Goal: Navigation & Orientation: Find specific page/section

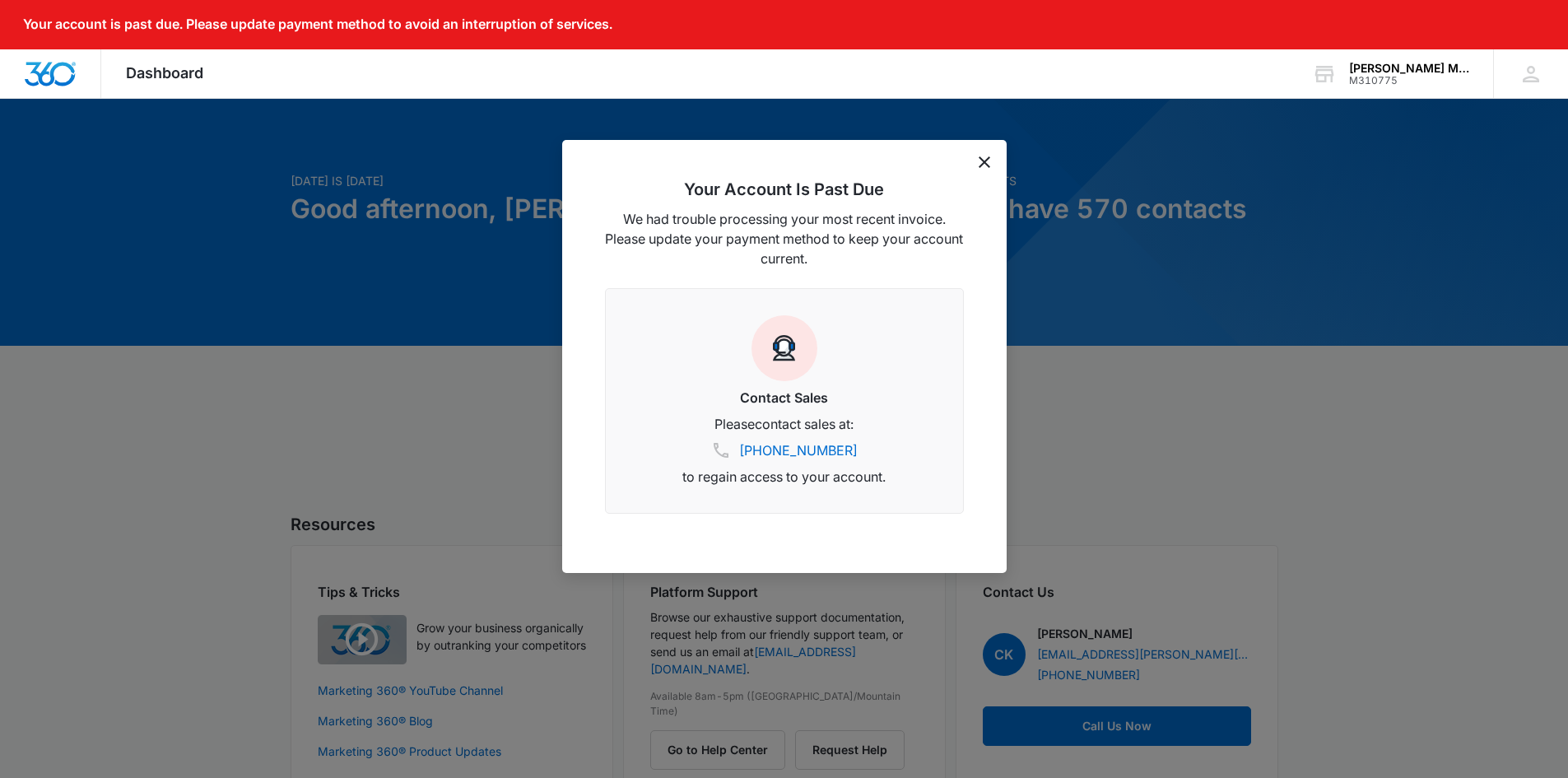
click at [985, 162] on icon "dismiss this dialog" at bounding box center [985, 162] width 12 height 12
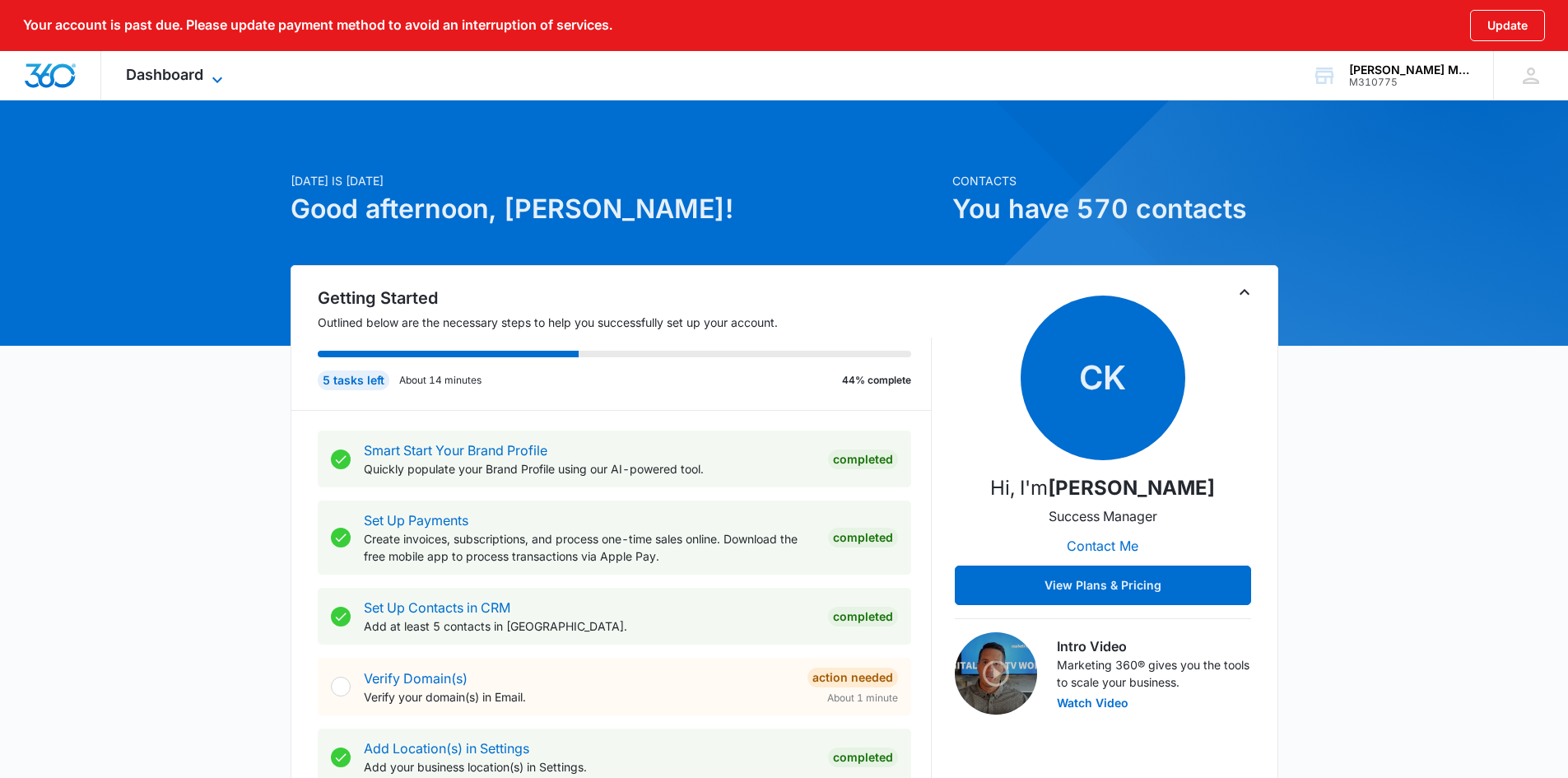
click at [182, 77] on span "Dashboard" at bounding box center [164, 74] width 77 height 18
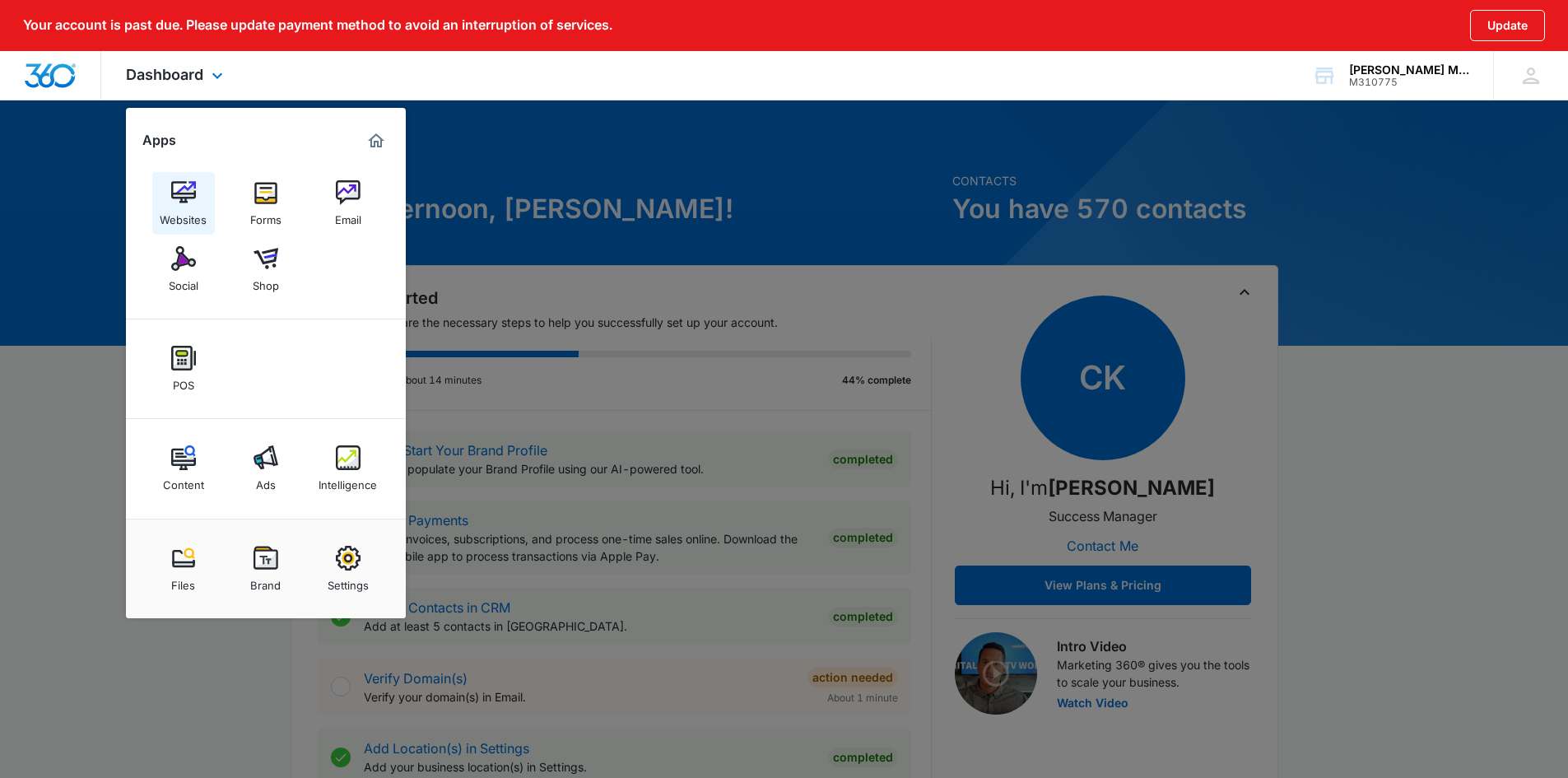
click at [183, 195] on img at bounding box center [183, 192] width 24 height 24
